Goal: Check status: Check status

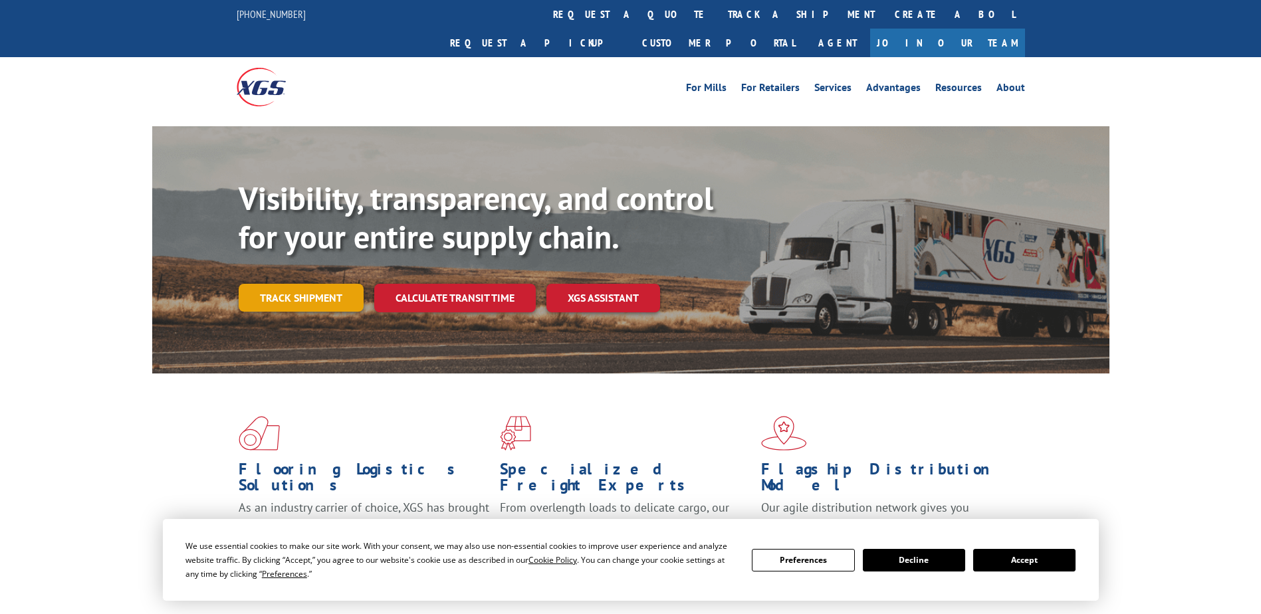
click at [284, 284] on link "Track shipment" at bounding box center [301, 298] width 125 height 28
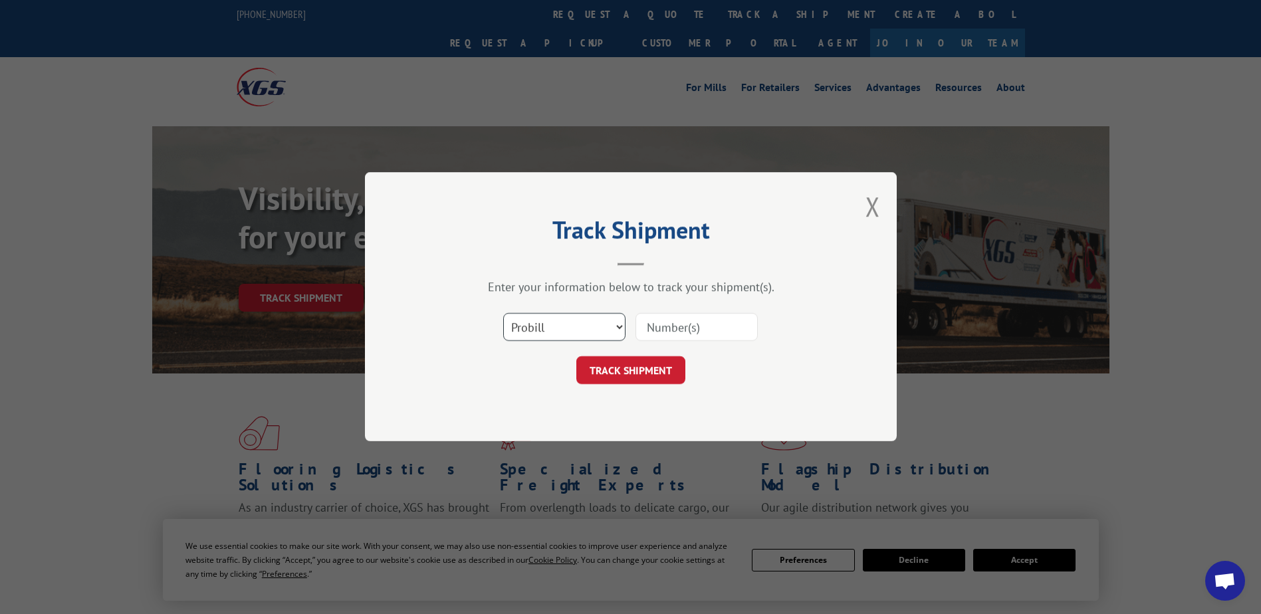
click at [616, 326] on select "Select category... Probill BOL PO" at bounding box center [564, 328] width 122 height 28
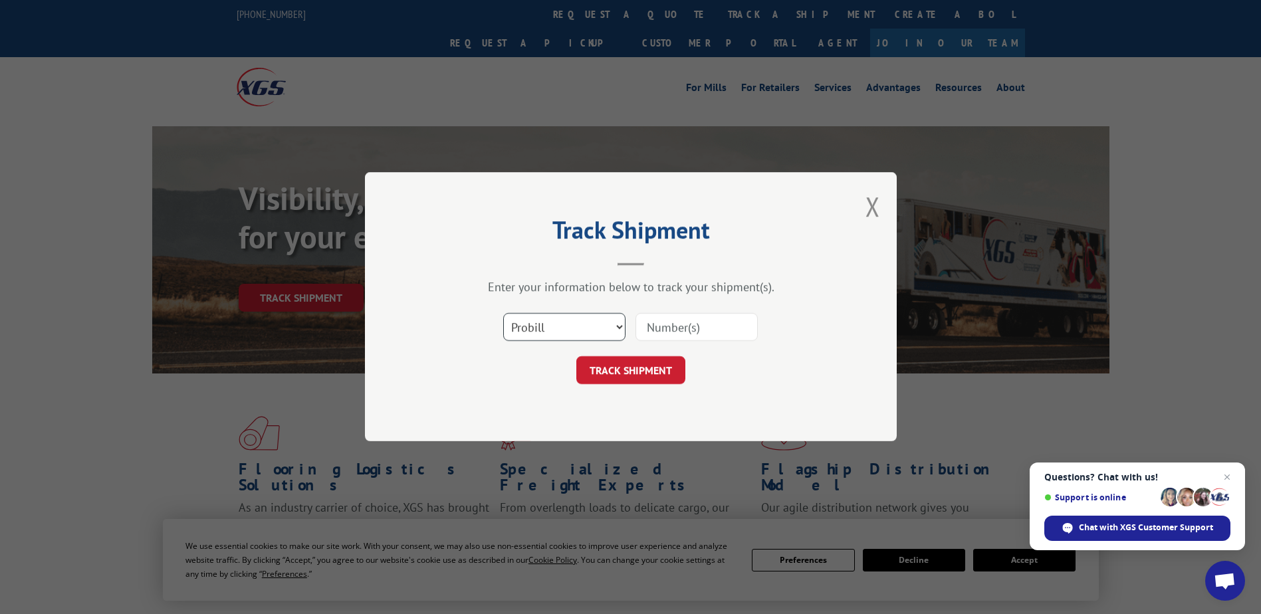
select select "bol"
click at [503, 314] on select "Select category... Probill BOL PO" at bounding box center [564, 328] width 122 height 28
click at [668, 328] on input at bounding box center [697, 328] width 122 height 28
paste input "286955"
type input "286955"
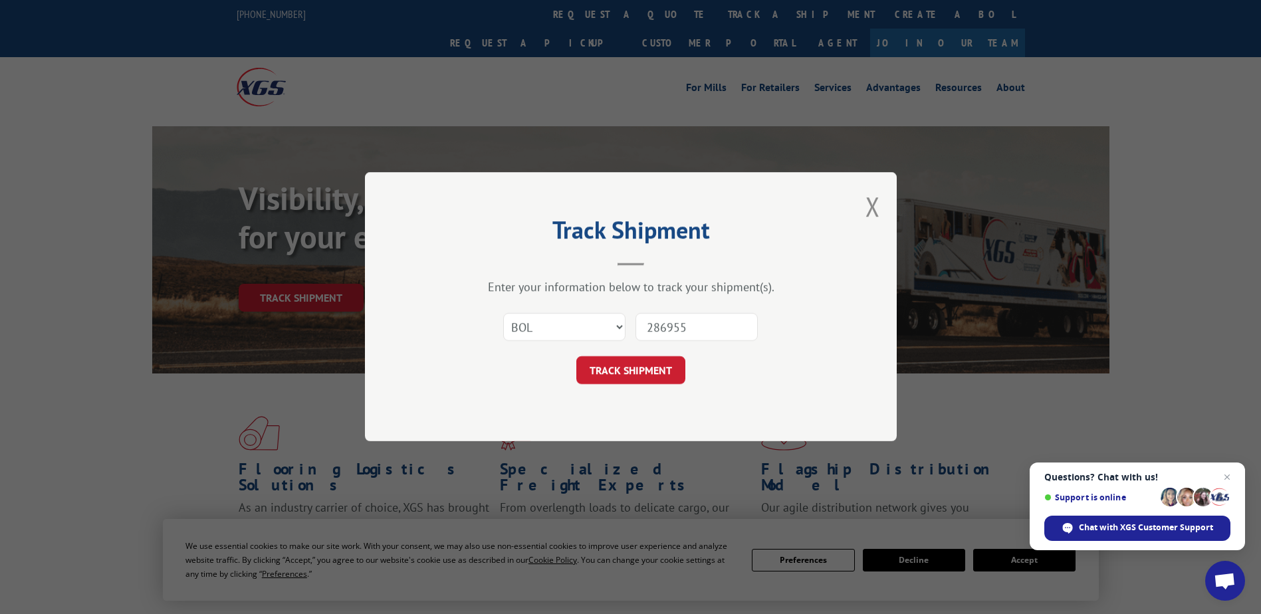
click at [629, 366] on button "TRACK SHIPMENT" at bounding box center [630, 371] width 109 height 28
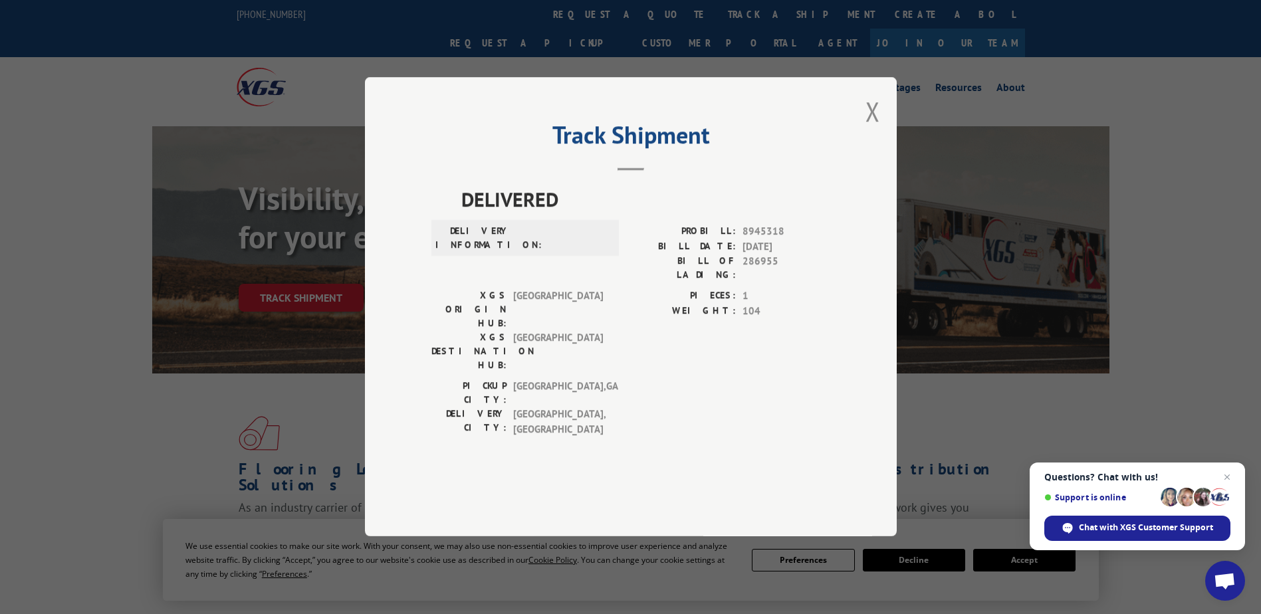
click at [883, 154] on div "Track Shipment DELIVERED DELIVERY INFORMATION: PROBILL: 8945318 BILL DATE: [DAT…" at bounding box center [631, 306] width 532 height 459
click at [870, 129] on button "Close modal" at bounding box center [873, 111] width 15 height 35
